Goal: Transaction & Acquisition: Purchase product/service

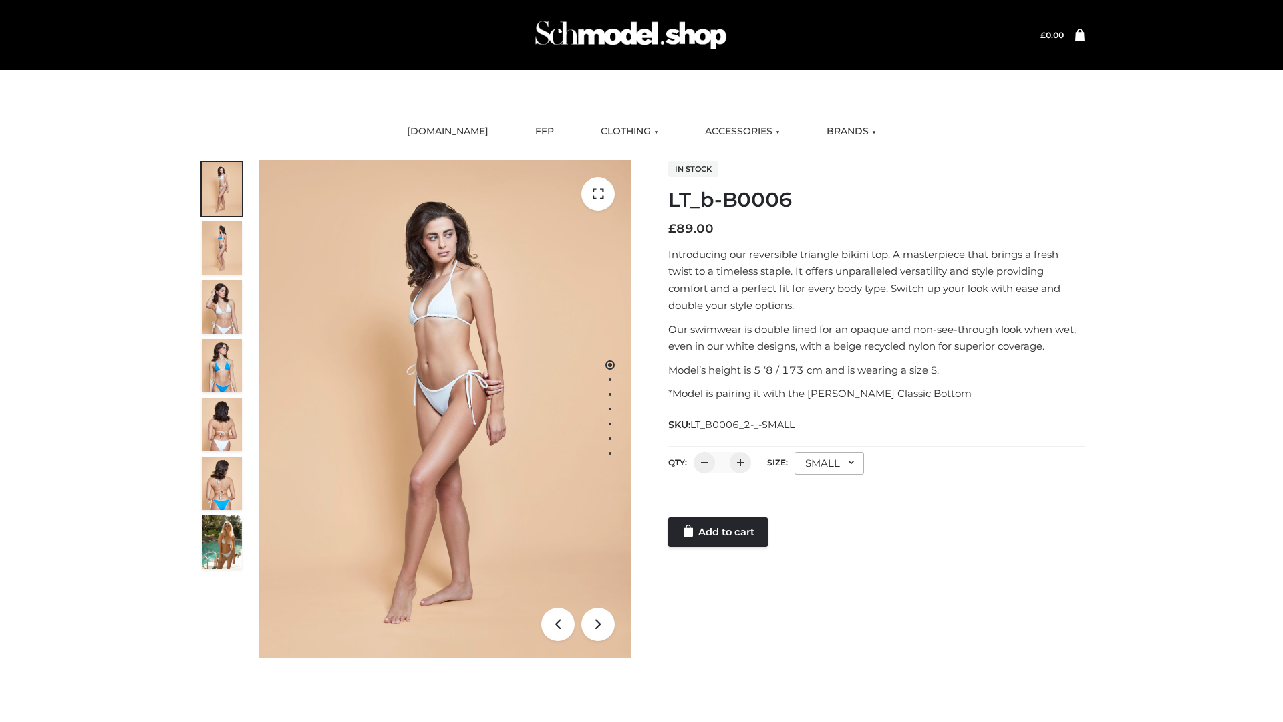
click at [719, 532] on link "Add to cart" at bounding box center [718, 531] width 100 height 29
